Goal: Transaction & Acquisition: Purchase product/service

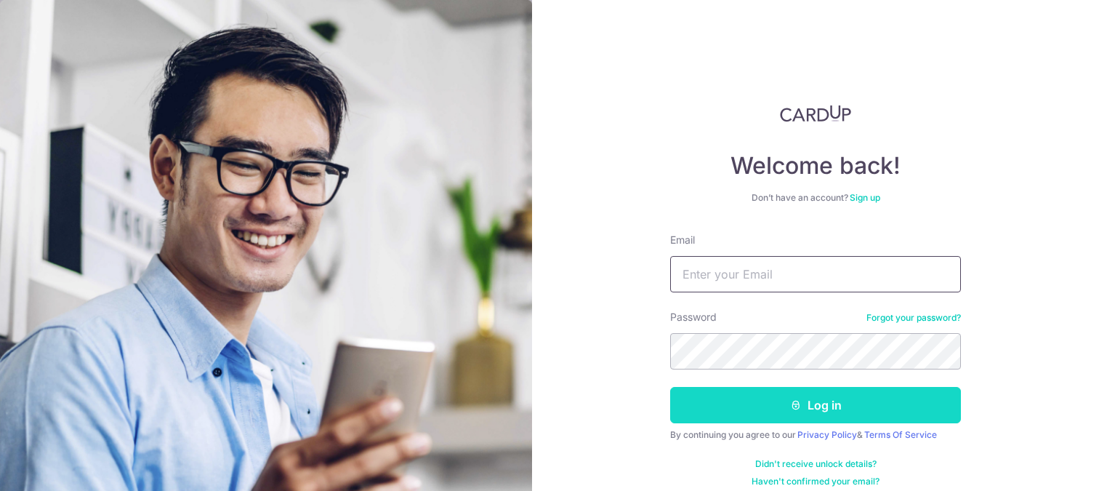
type input "trevorwong@allwouldenvy.com"
click at [763, 416] on button "Log in" at bounding box center [815, 405] width 291 height 36
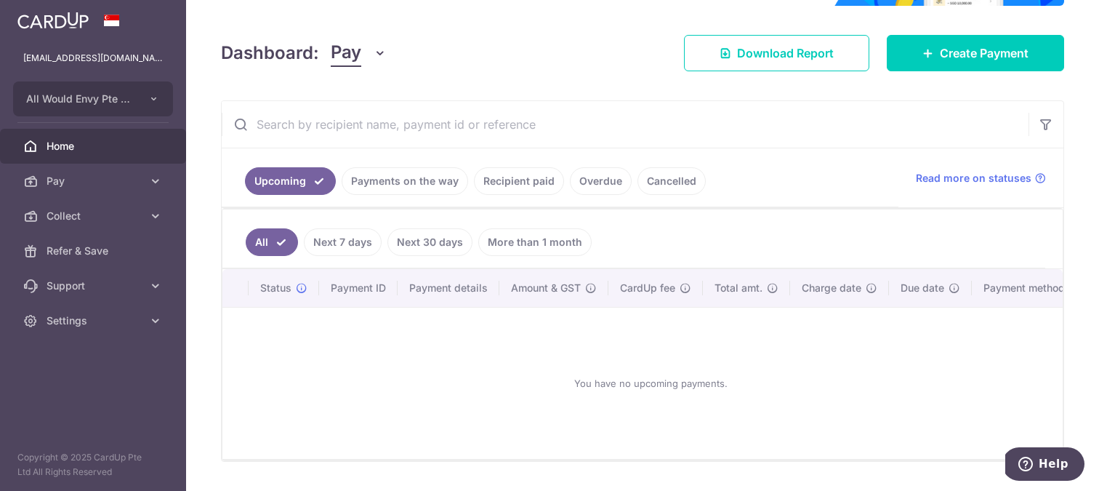
scroll to position [201, 0]
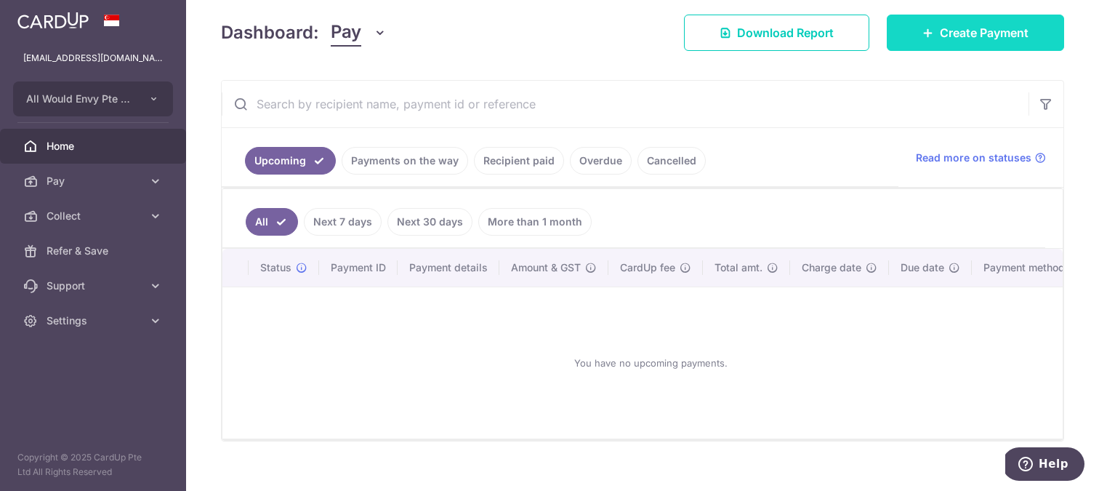
click at [930, 39] on link "Create Payment" at bounding box center [975, 33] width 177 height 36
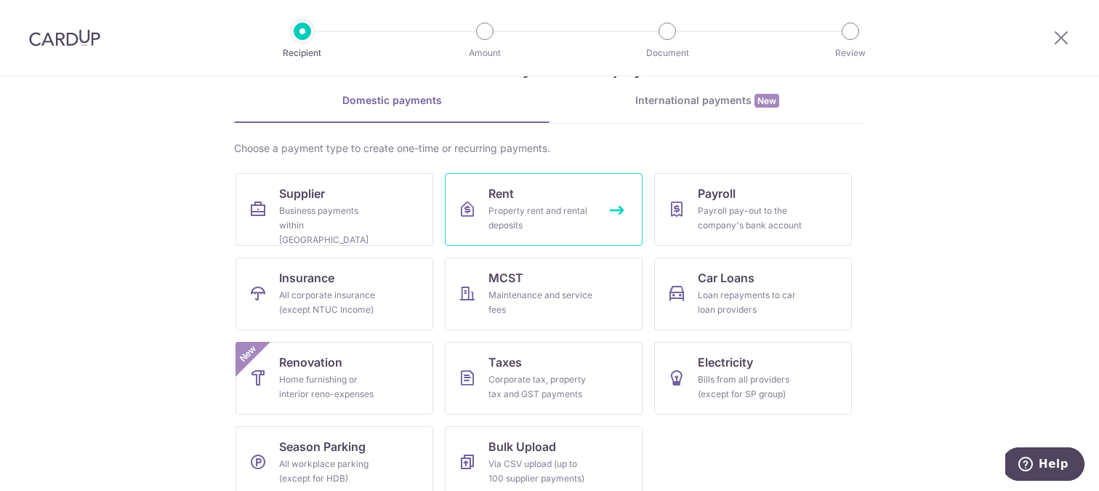
scroll to position [68, 0]
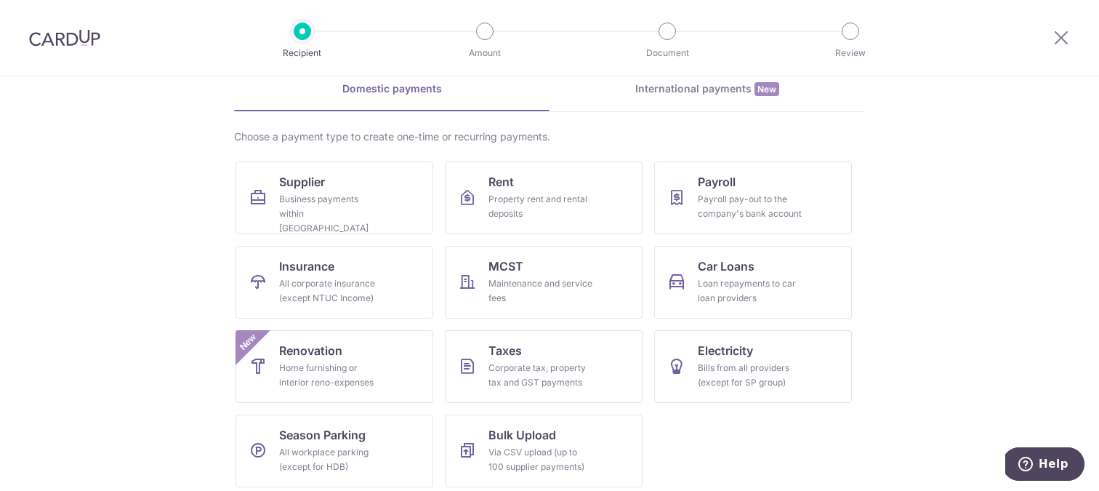
click at [646, 108] on link "International payments New" at bounding box center [707, 96] width 315 height 30
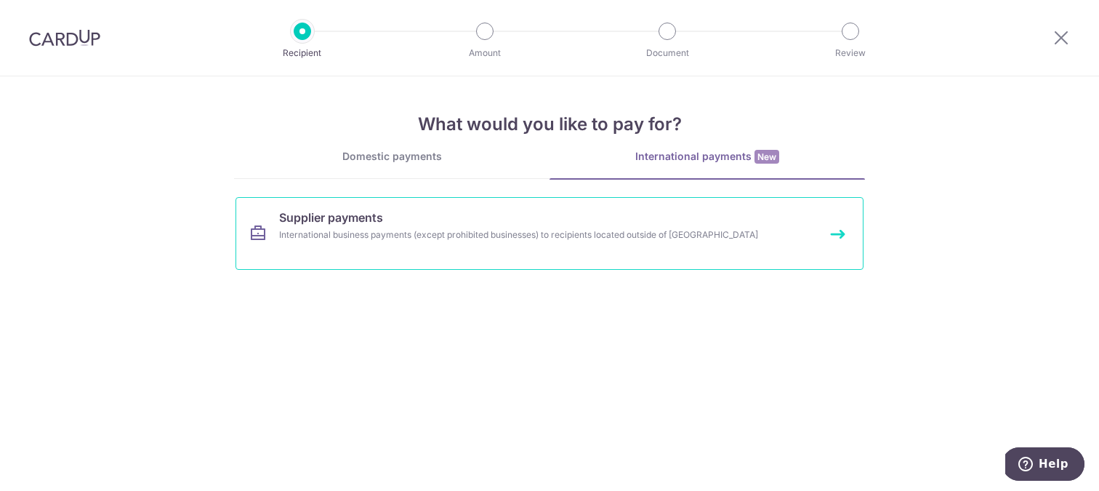
click at [596, 250] on link "Supplier payments International business payments (except prohibited businesses…" at bounding box center [550, 233] width 628 height 73
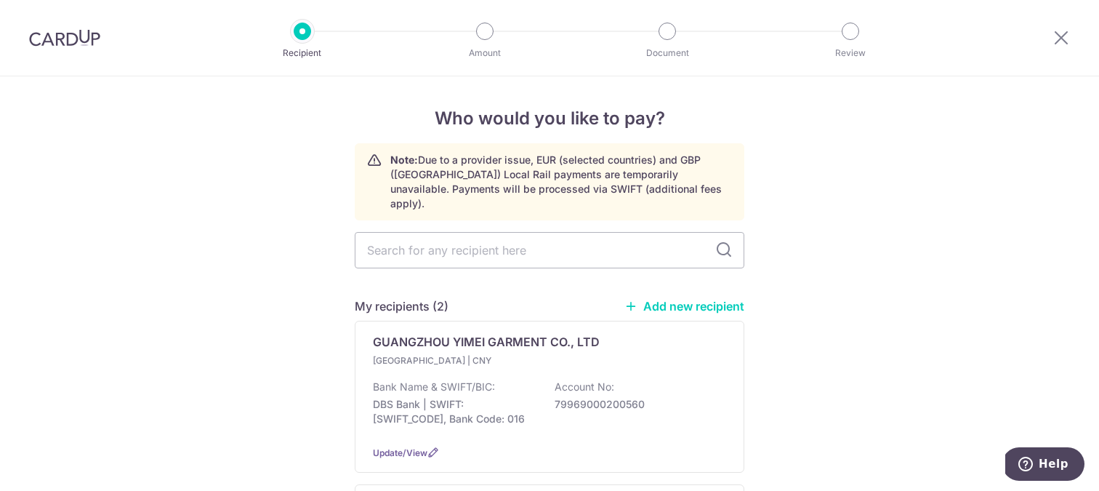
scroll to position [222, 0]
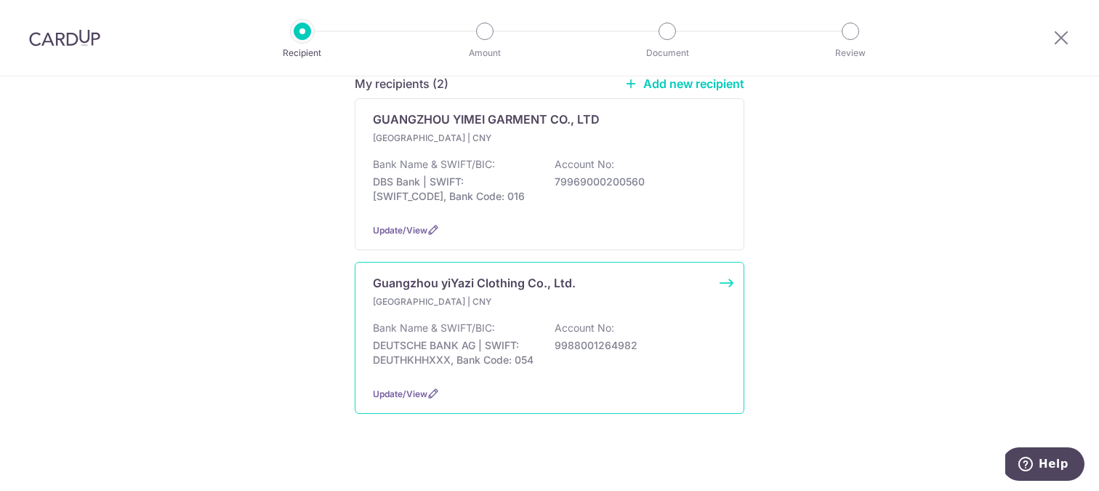
click at [537, 339] on div "Bank Name & SWIFT/BIC: DEUTSCHE BANK AG | SWIFT: DEUTHKHHXXX, Bank Code: 054 Ac…" at bounding box center [549, 348] width 353 height 54
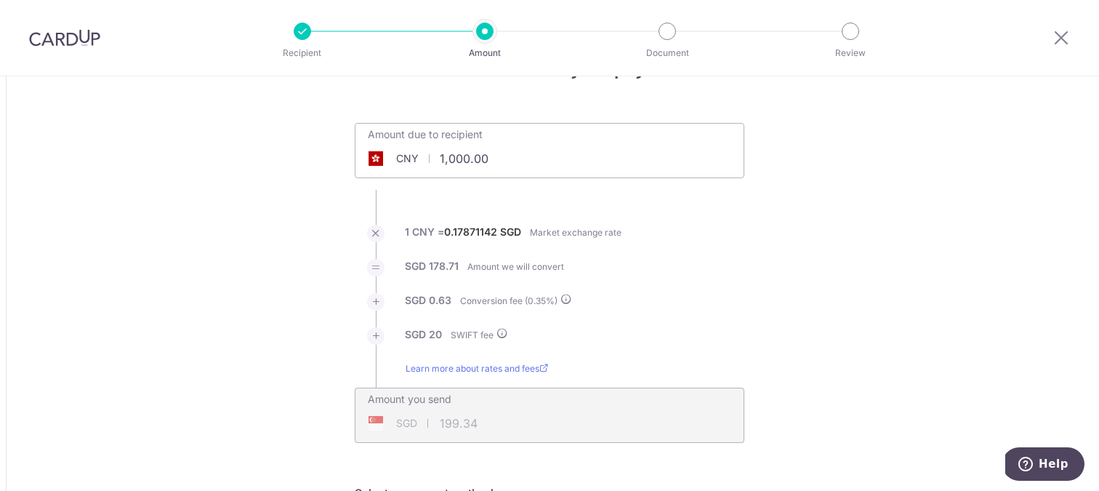
click at [515, 162] on input "1,000.00" at bounding box center [467, 158] width 225 height 33
click at [574, 204] on ul "Amount due to recipient CNY 250000 1000 1 CNY = 0.17871142 SGD Market exchange …" at bounding box center [550, 283] width 390 height 320
click at [528, 177] on div "Amount due to recipient CNY 250000 1000" at bounding box center [550, 150] width 390 height 55
type input "250,000.00"
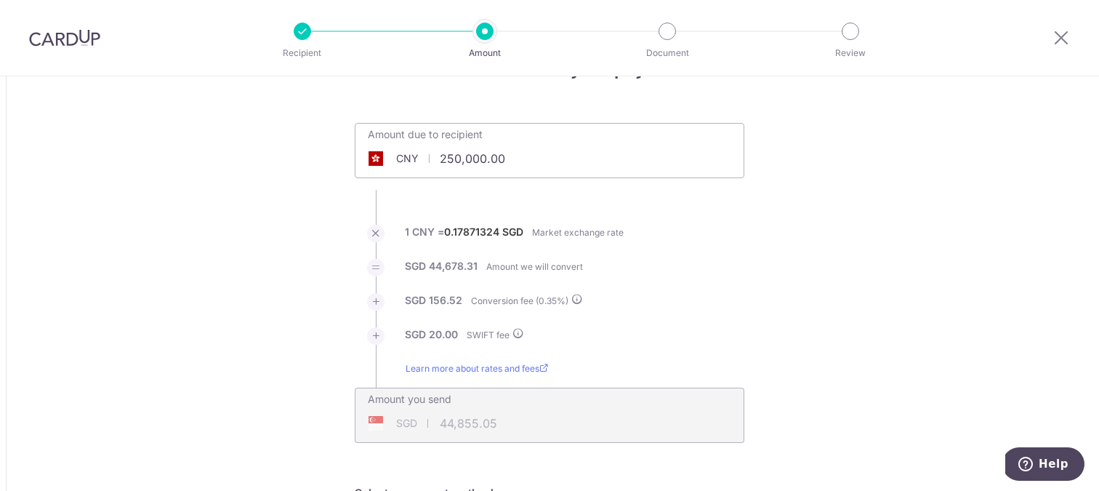
type input "44,855.05"
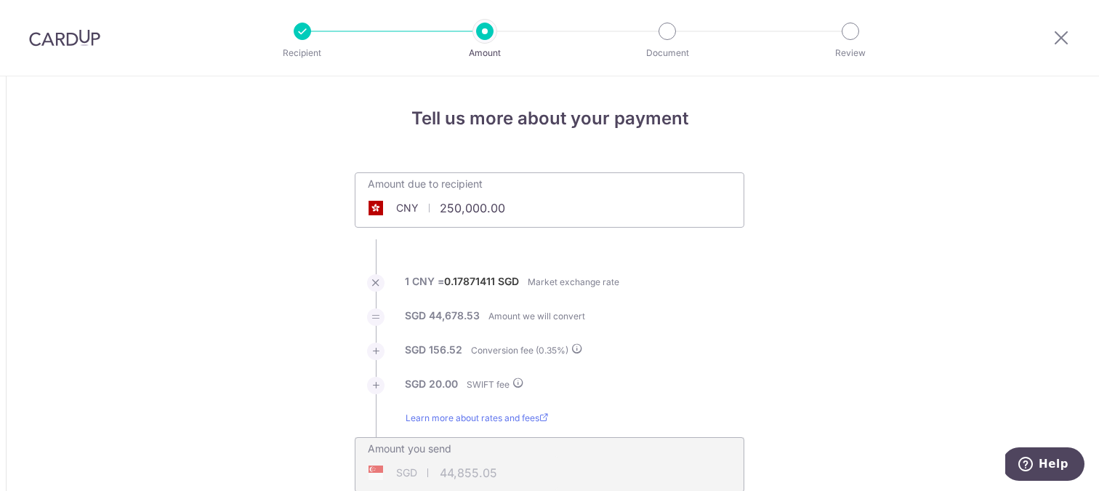
click at [529, 205] on input "250,000.00" at bounding box center [467, 207] width 225 height 33
click at [545, 255] on ul "Amount due to recipient CNY 200000 250000 1 CNY = 0.17871411 SGD Market exchang…" at bounding box center [550, 332] width 390 height 320
type input "200,000.00"
type input "35,888.02"
click at [521, 216] on input "200,000.00" at bounding box center [467, 207] width 225 height 33
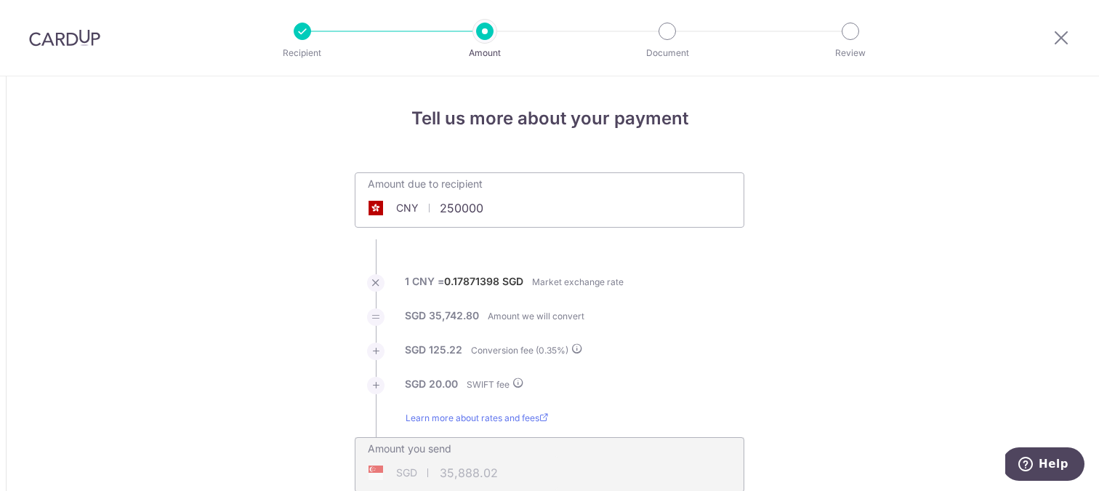
click at [518, 241] on ul "Amount due to recipient CNY 250000 200000 1 CNY = 0.17871398 SGD Market exchang…" at bounding box center [550, 332] width 390 height 320
type input "250,000.00"
type input "44,855.02"
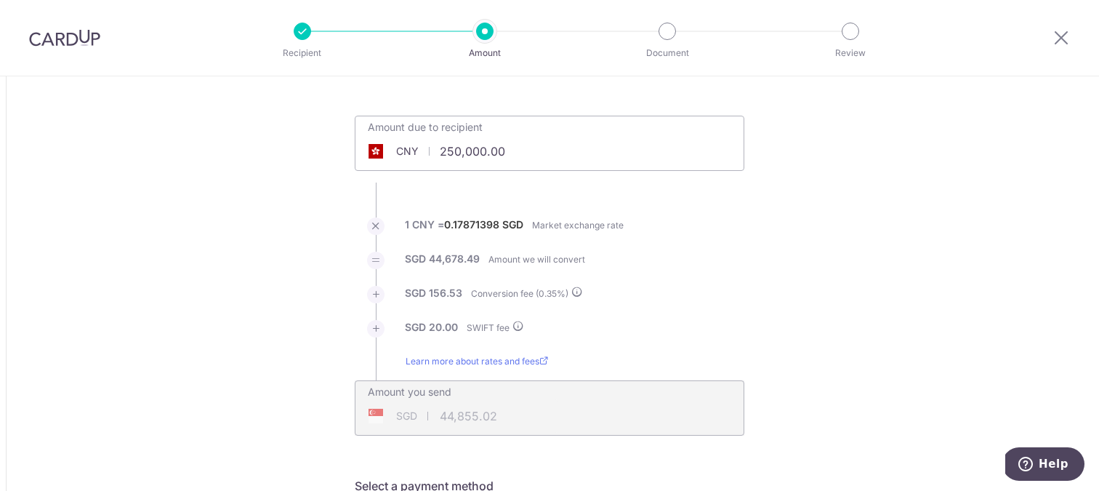
scroll to position [76, 0]
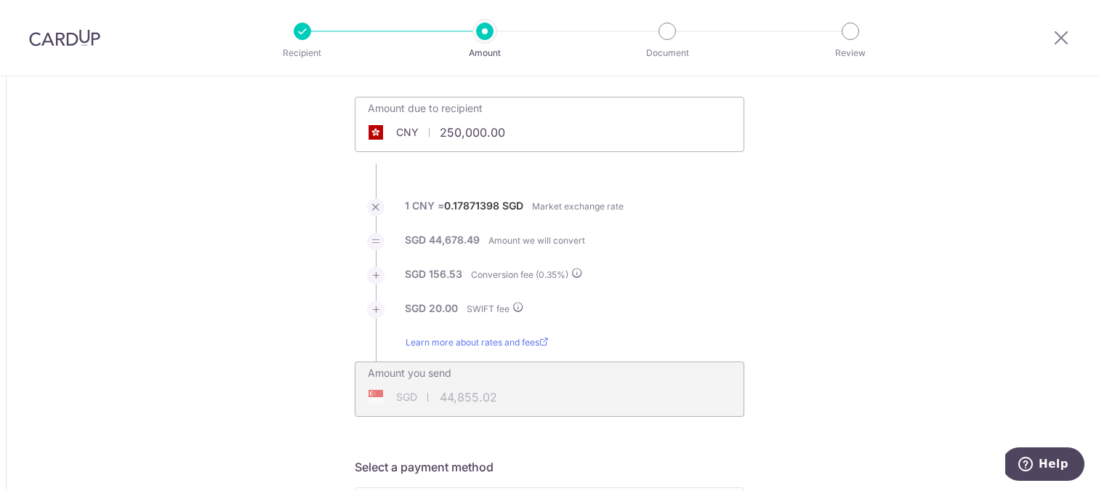
click at [515, 139] on input "250,000.00" at bounding box center [467, 132] width 225 height 33
type input "250,000.00"
type input "44,854.91"
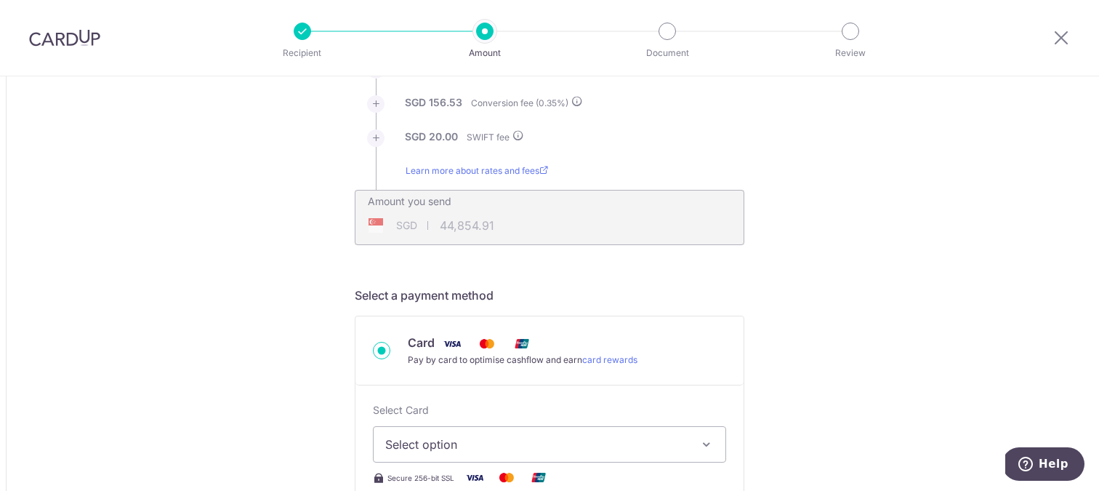
scroll to position [375, 0]
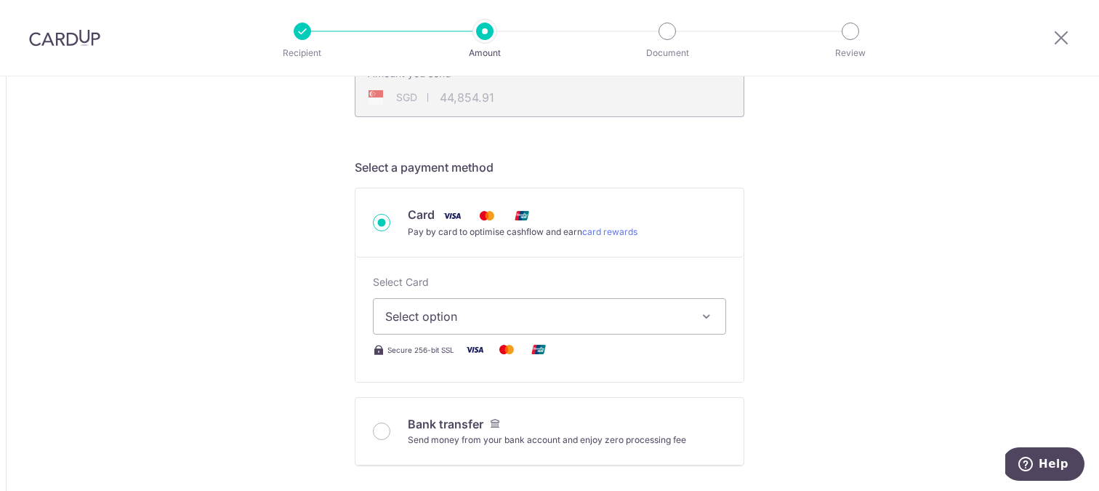
click at [530, 319] on span "Select option" at bounding box center [536, 315] width 302 height 17
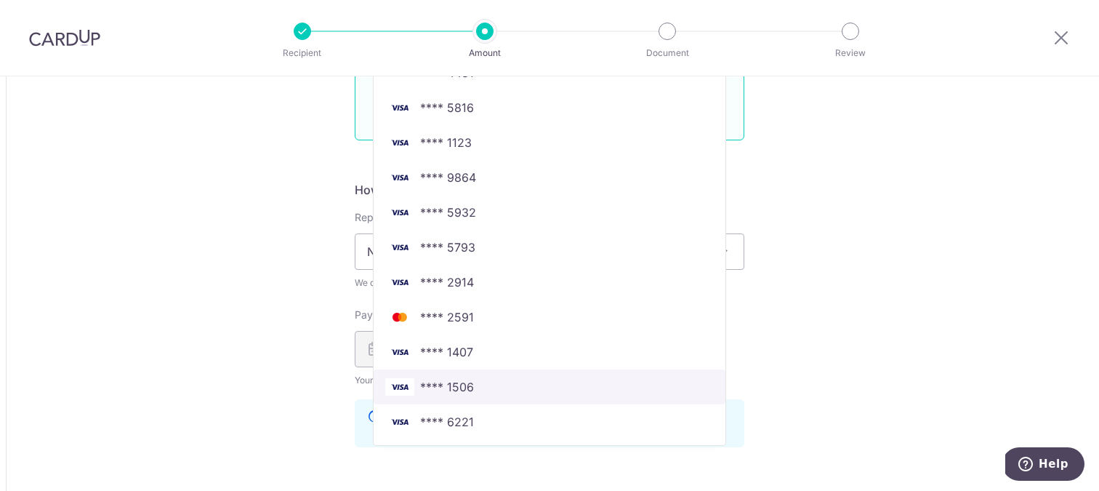
scroll to position [863, 0]
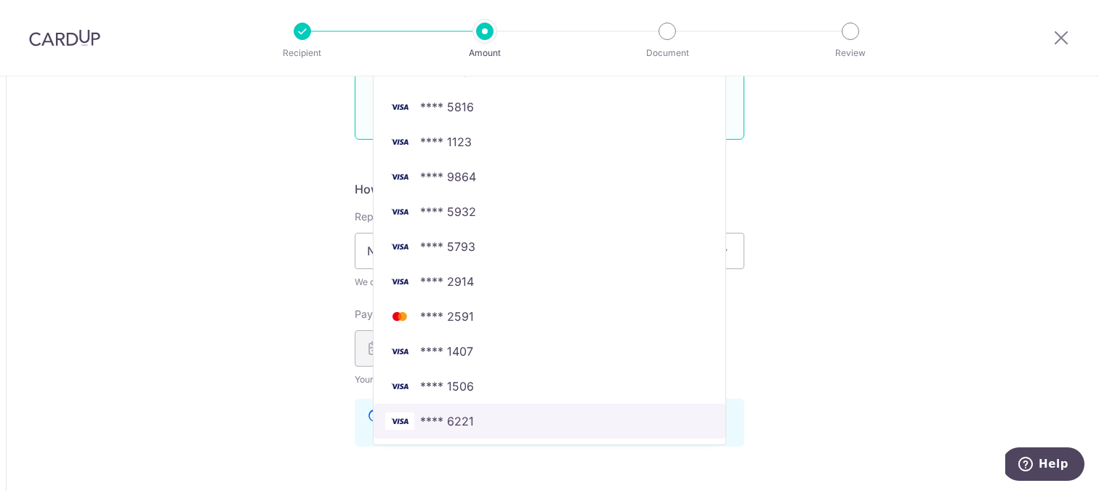
click at [514, 419] on span "**** 6221" at bounding box center [549, 420] width 329 height 17
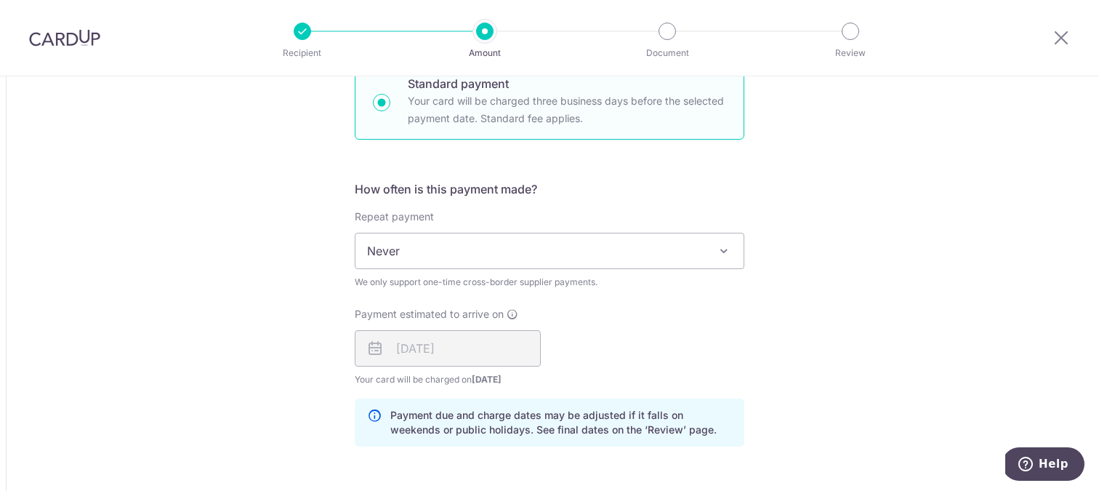
type input "250,000.00"
type input "44,861.66"
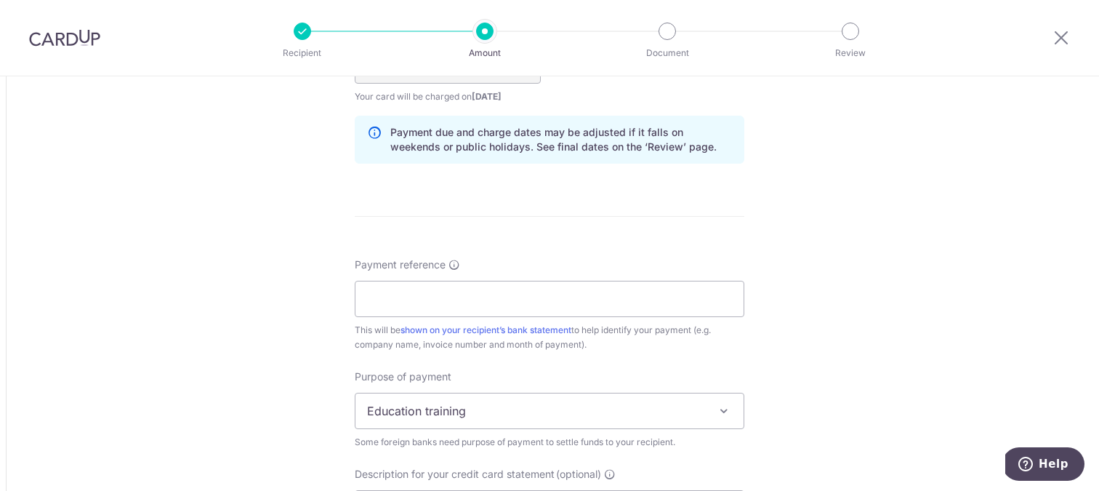
scroll to position [1139, 0]
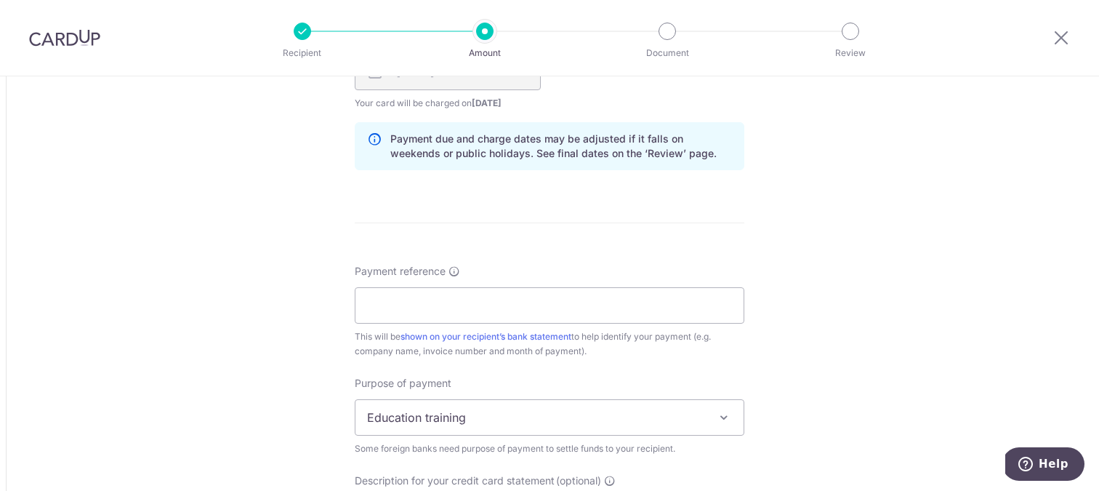
click at [423, 424] on span "Education training" at bounding box center [549, 417] width 388 height 35
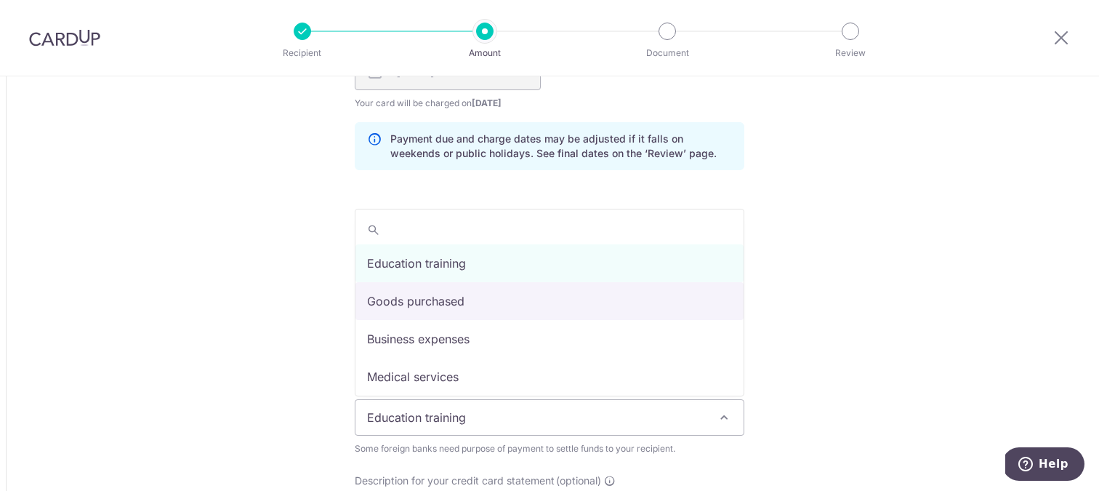
select select "Goods purchased"
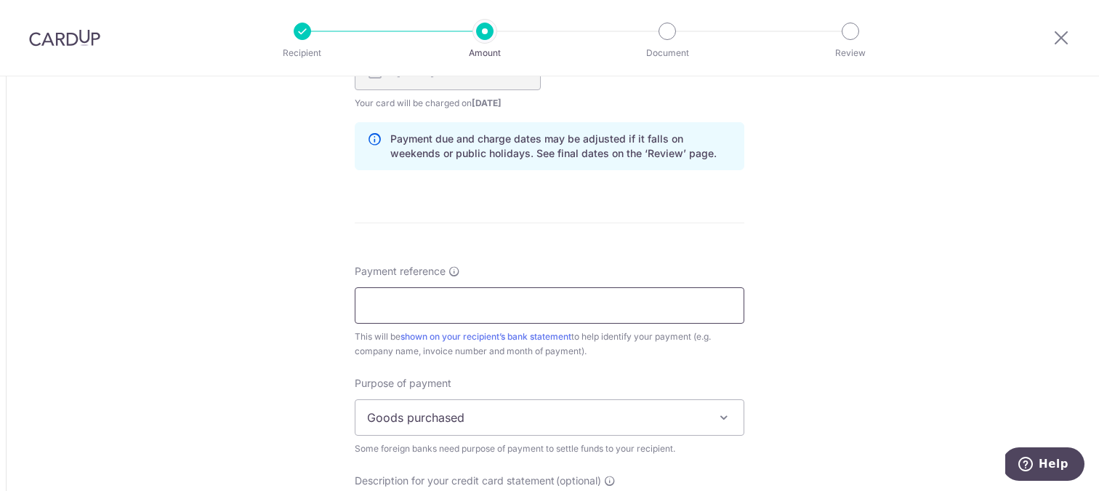
click at [446, 314] on input "Payment reference" at bounding box center [550, 305] width 390 height 36
click at [406, 306] on input "AWE39-40-4" at bounding box center [550, 305] width 390 height 36
click at [448, 315] on input "AWE40-4" at bounding box center [550, 305] width 390 height 36
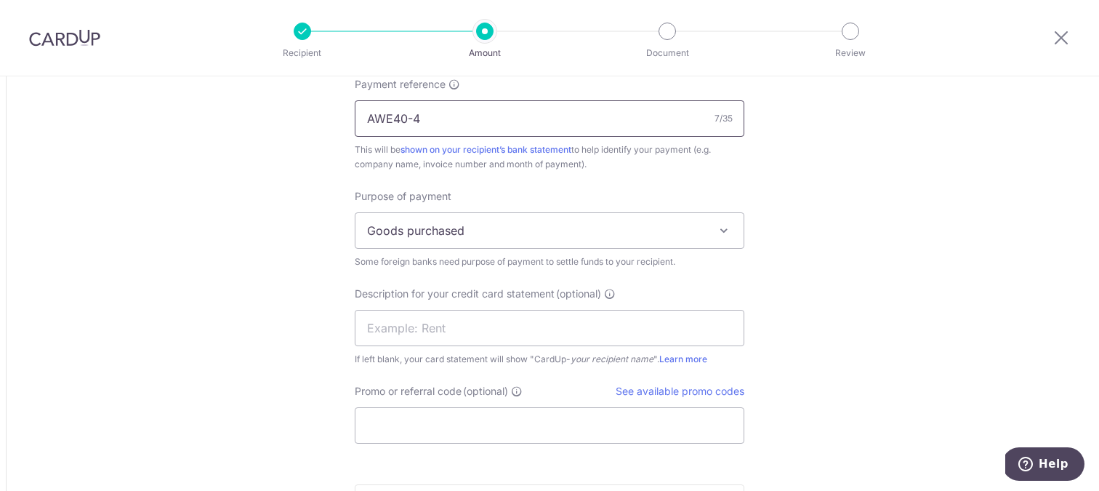
scroll to position [1350, 0]
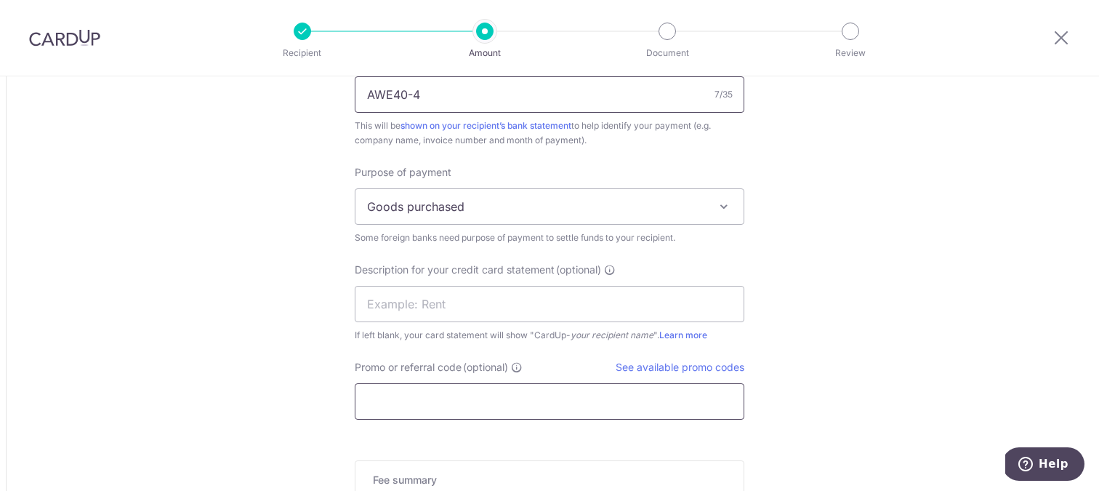
type input "AWE40-4"
click at [574, 402] on input "Promo or referral code (optional)" at bounding box center [550, 401] width 390 height 36
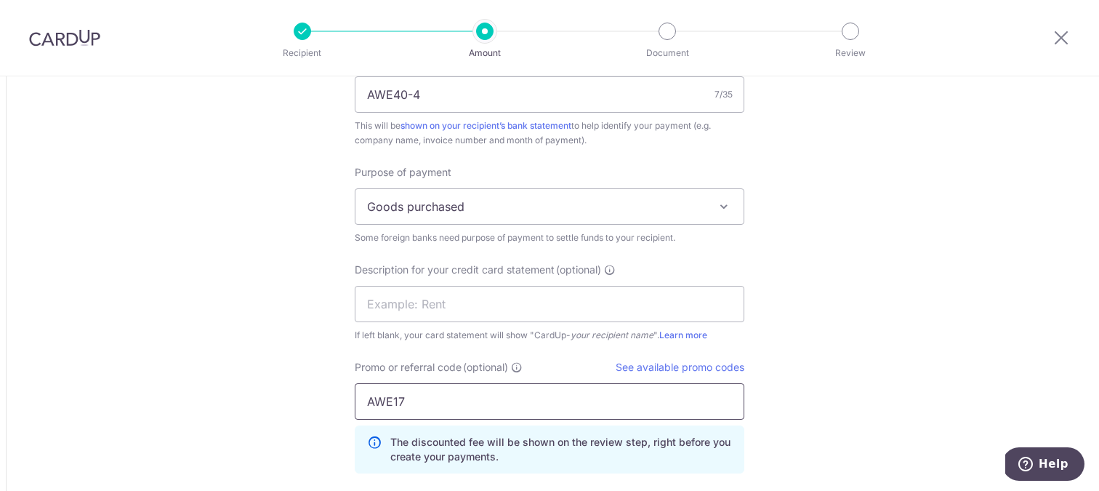
type input "AWE17"
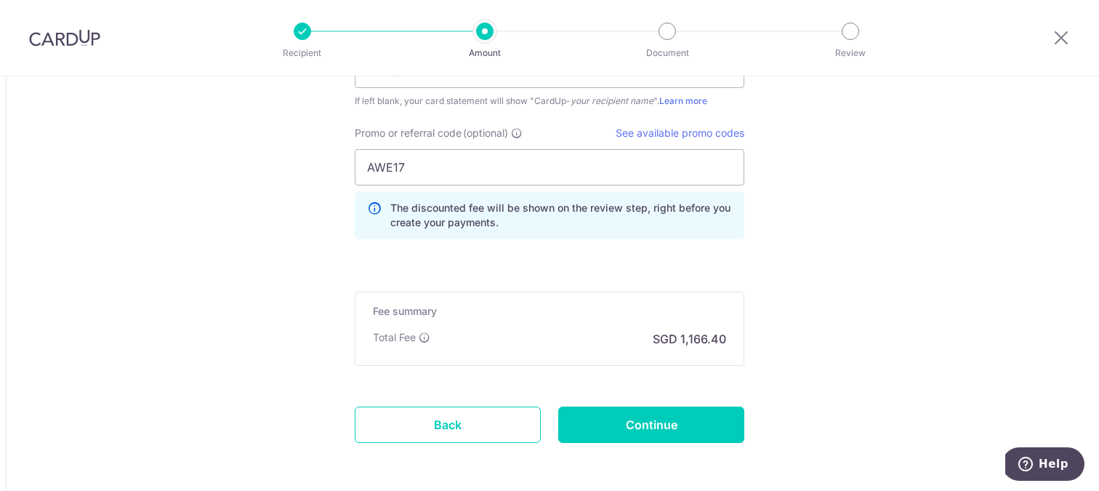
scroll to position [1644, 0]
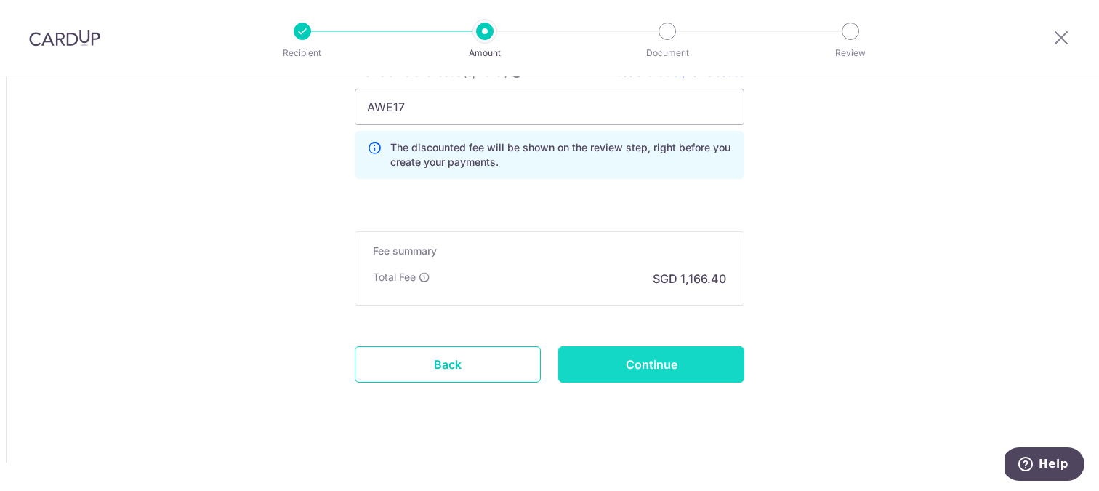
click at [639, 372] on input "Continue" at bounding box center [651, 364] width 186 height 36
type input "Create Schedule"
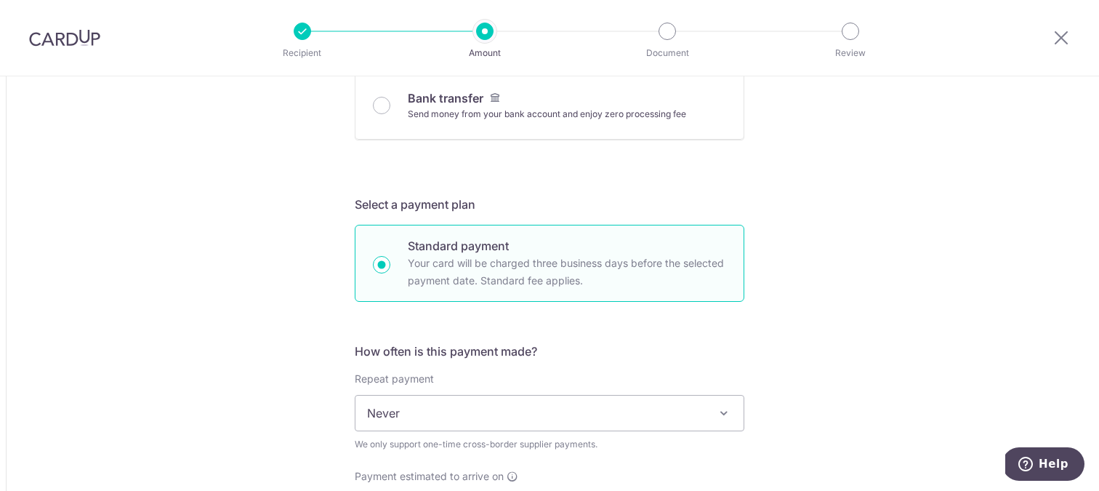
scroll to position [662, 0]
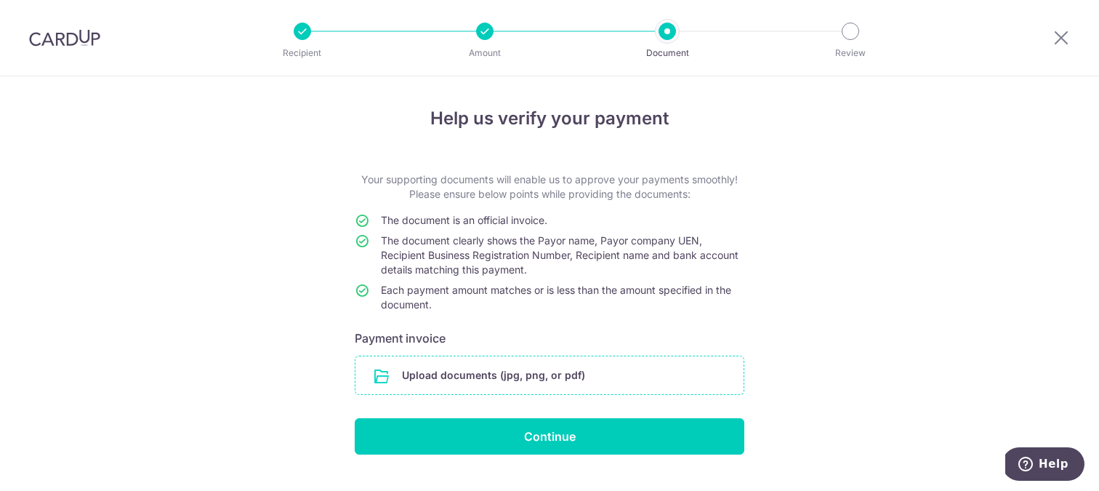
click at [574, 373] on input "file" at bounding box center [549, 375] width 388 height 38
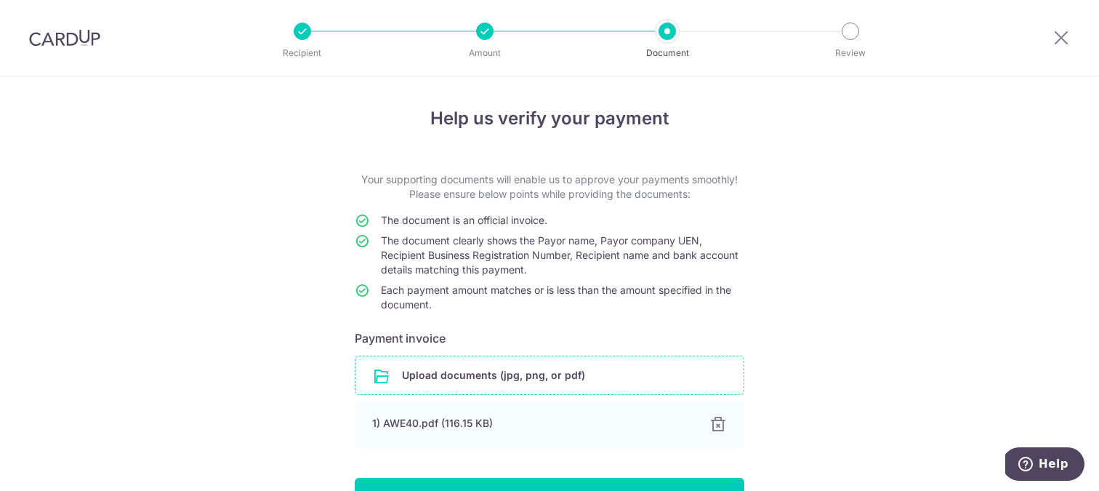
scroll to position [92, 0]
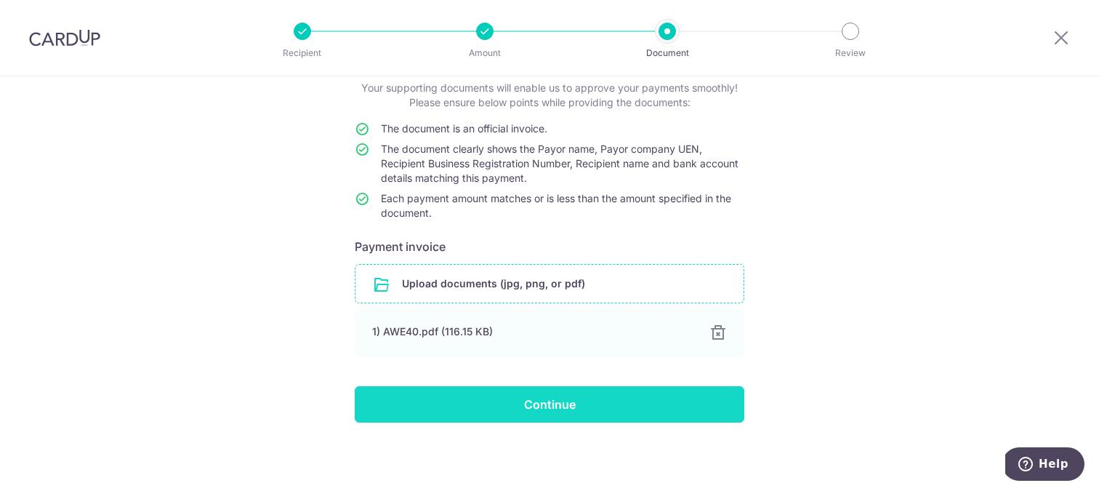
click at [518, 407] on input "Continue" at bounding box center [550, 404] width 390 height 36
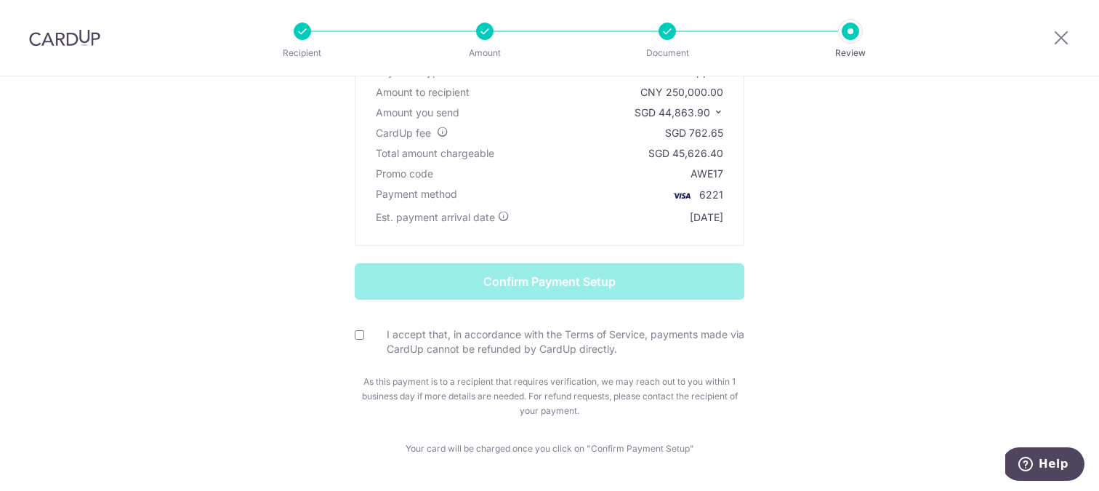
scroll to position [184, 0]
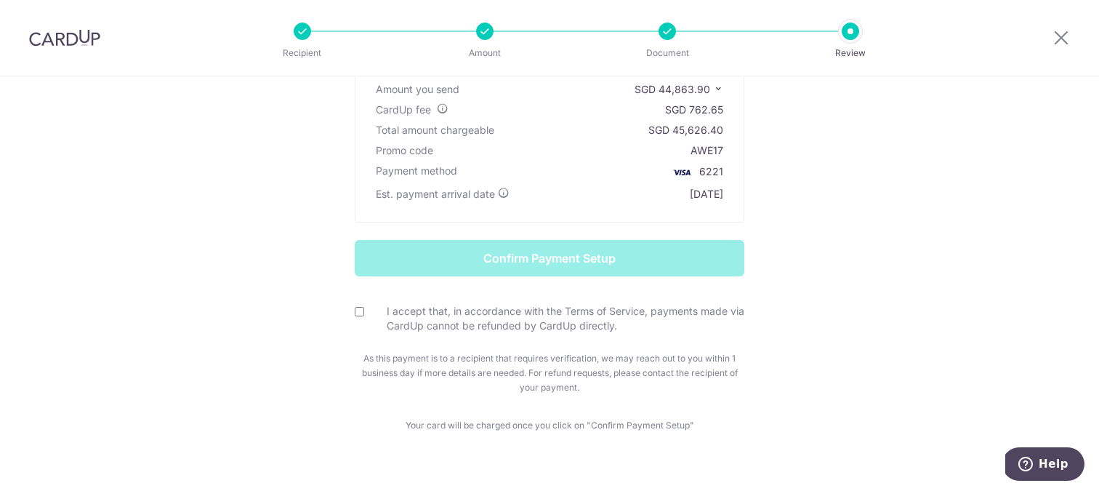
click at [358, 313] on input "I accept that, in accordance with the Terms of Service, payments made via CardU…" at bounding box center [359, 311] width 9 height 9
checkbox input "true"
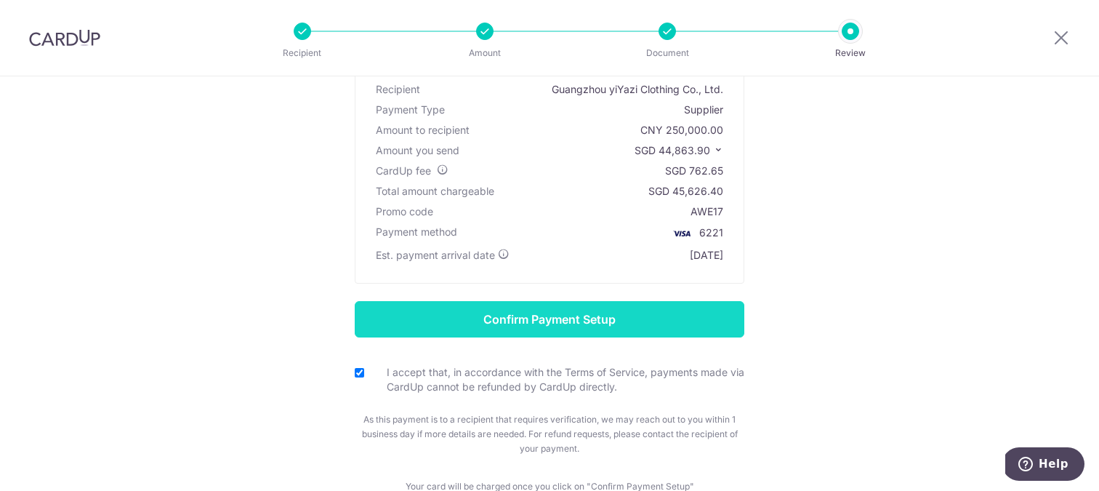
scroll to position [121, 0]
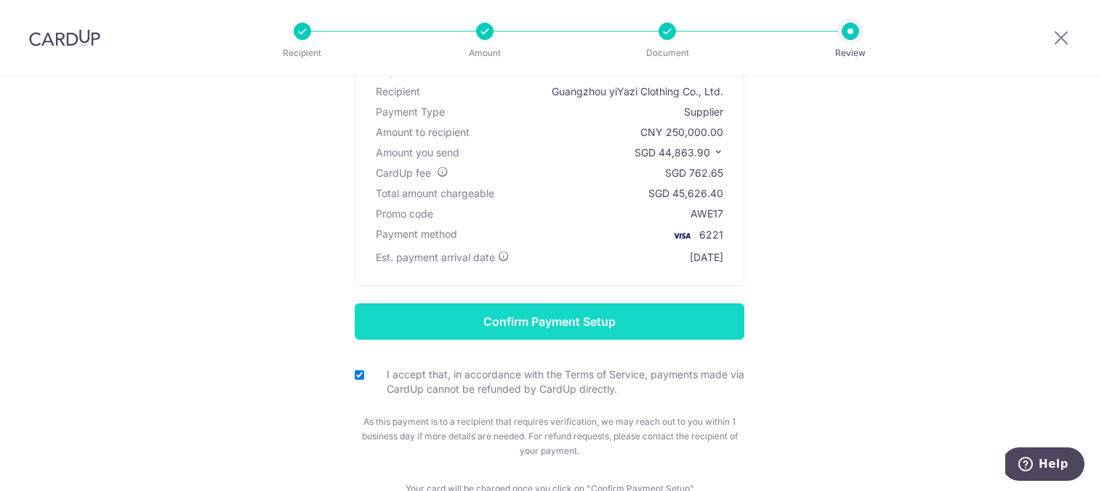
click at [480, 321] on input "Confirm Payment Setup" at bounding box center [550, 321] width 390 height 36
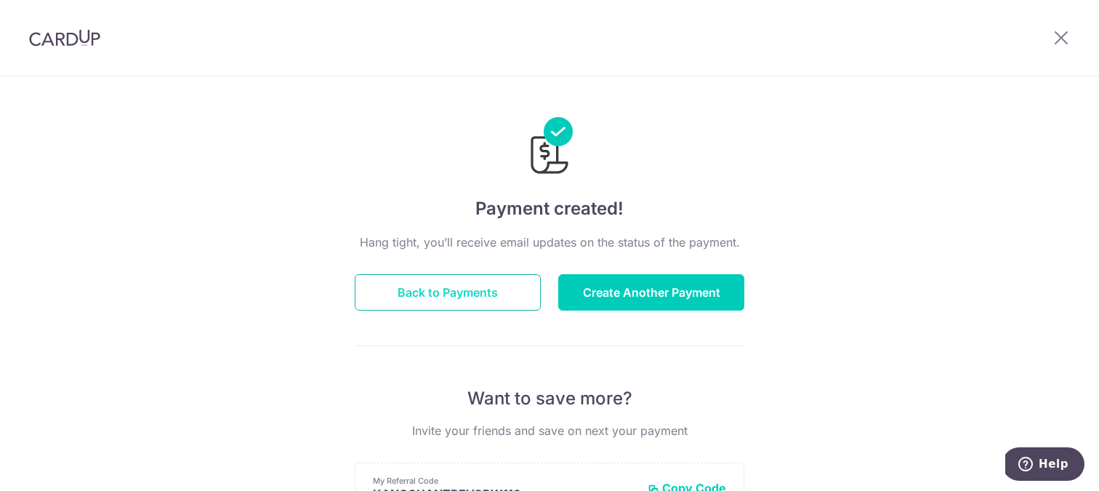
click at [493, 292] on button "Back to Payments" at bounding box center [448, 292] width 186 height 36
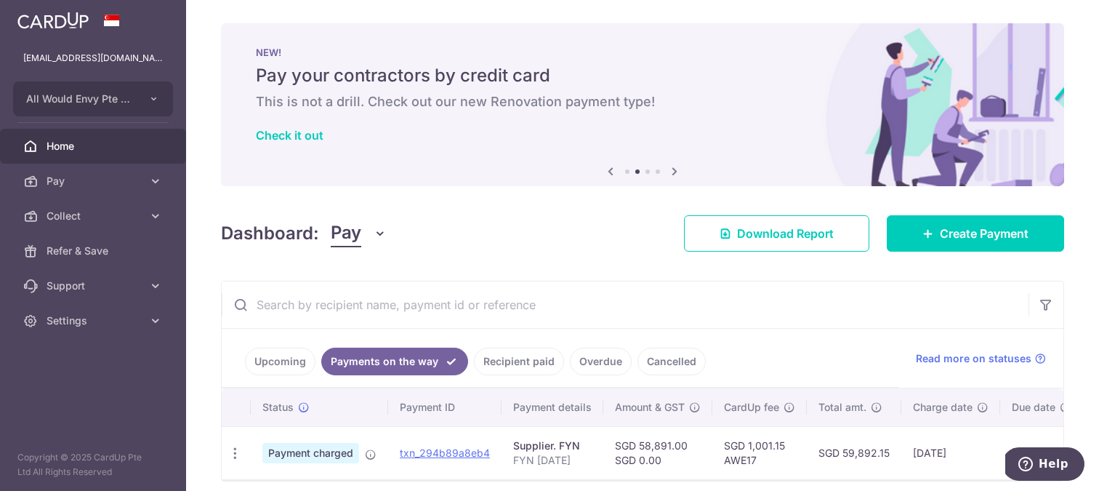
scroll to position [0, 3]
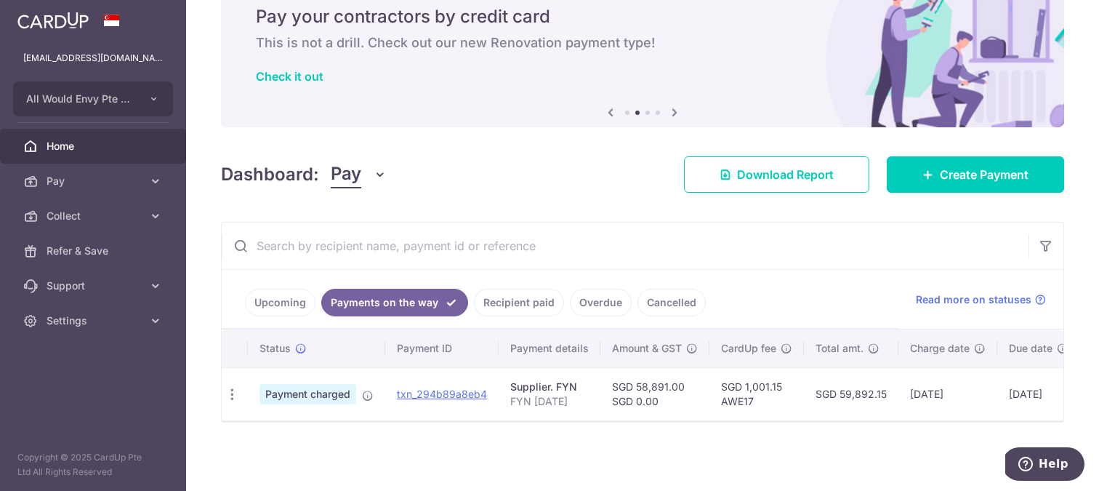
click at [289, 305] on link "Upcoming" at bounding box center [280, 303] width 71 height 28
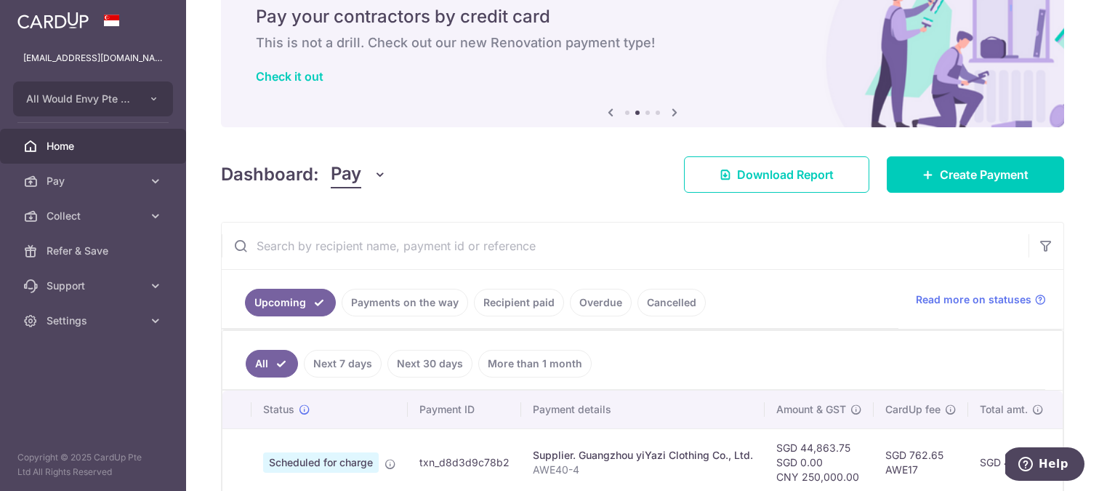
click at [400, 297] on link "Payments on the way" at bounding box center [405, 303] width 126 height 28
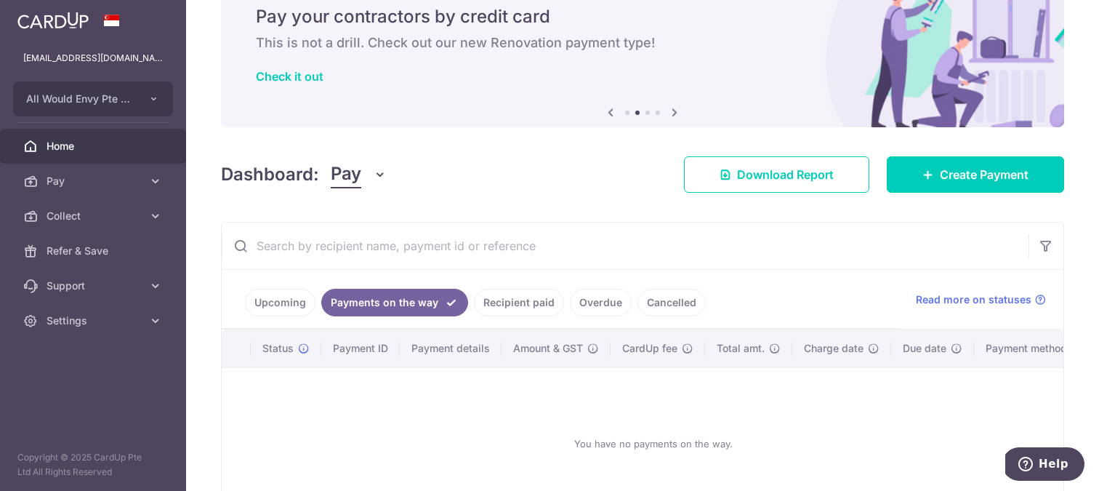
click at [281, 301] on link "Upcoming" at bounding box center [280, 303] width 71 height 28
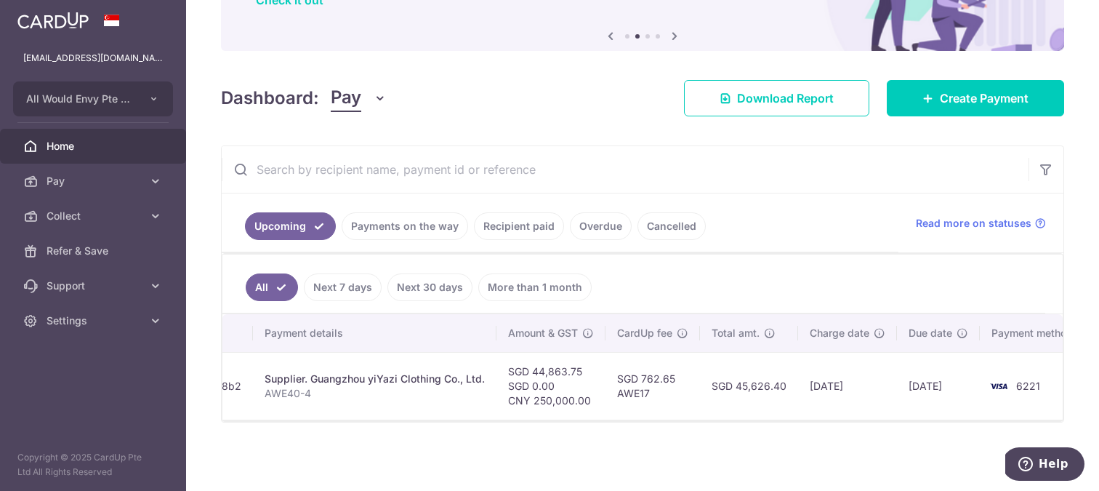
scroll to position [0, 288]
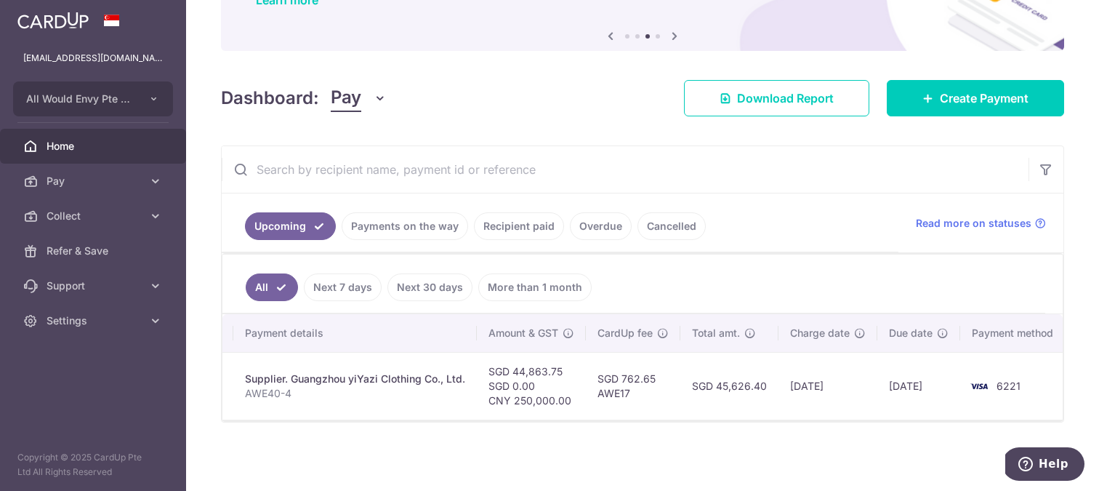
drag, startPoint x: 559, startPoint y: 374, endPoint x: 512, endPoint y: 373, distance: 46.5
click at [512, 373] on td "SGD 44,863.75 SGD 0.00 CNY 250,000.00" at bounding box center [531, 386] width 109 height 68
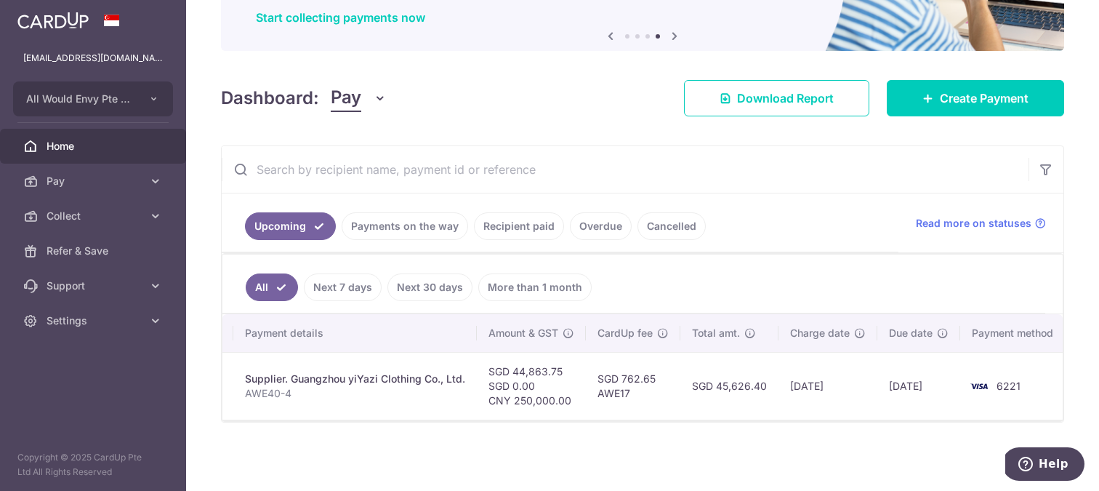
copy td "44,863.75"
